Goal: Task Accomplishment & Management: Manage account settings

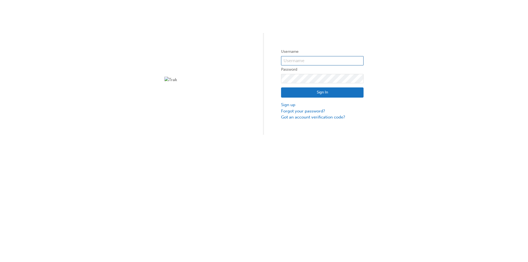
click at [299, 57] on input "text" at bounding box center [322, 60] width 83 height 9
click at [311, 62] on input "text" at bounding box center [322, 60] width 83 height 9
type input "[PERSON_NAME].Headland1"
click button "Sign In" at bounding box center [322, 92] width 83 height 10
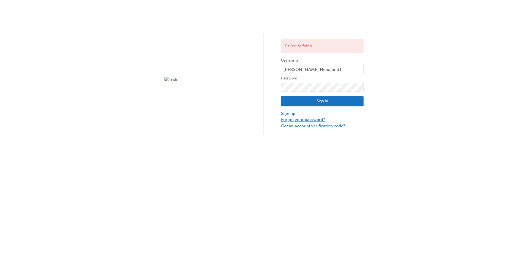
click at [296, 119] on link "Forgot your password?" at bounding box center [322, 120] width 83 height 6
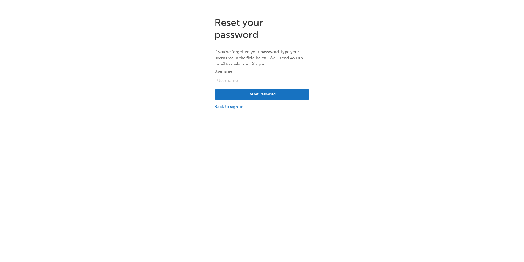
click at [249, 78] on input "text" at bounding box center [262, 80] width 95 height 9
type input "[PERSON_NAME].Headland1"
click at [256, 97] on button "Reset Password" at bounding box center [262, 94] width 95 height 10
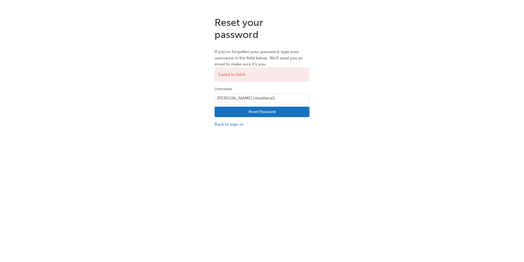
click at [355, 148] on div "Reset your password If you've forgotten your password, type your username in th…" at bounding box center [262, 143] width 524 height 262
click at [238, 124] on link "Back to sign-in" at bounding box center [262, 124] width 95 height 6
